Goal: Task Accomplishment & Management: Use online tool/utility

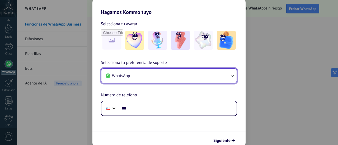
click at [144, 78] on button "WhatsApp" at bounding box center [168, 76] width 135 height 14
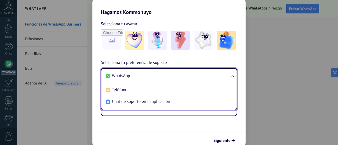
click at [144, 78] on li "WhatsApp" at bounding box center [167, 76] width 129 height 12
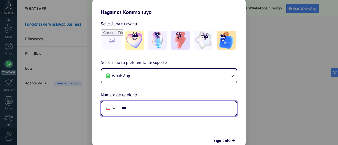
click at [146, 108] on input "***" at bounding box center [178, 109] width 118 height 12
type input "**********"
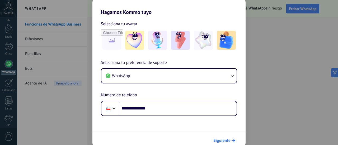
click at [223, 140] on span "Siguiente" at bounding box center [221, 141] width 17 height 4
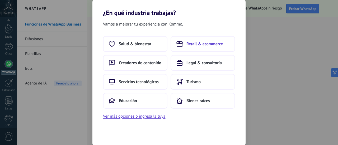
click at [187, 43] on span "Retail & ecommerce" at bounding box center [204, 43] width 36 height 5
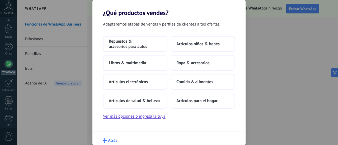
click at [109, 141] on span "Atrás" at bounding box center [112, 141] width 9 height 4
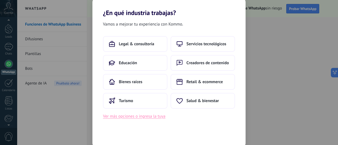
click at [130, 117] on button "Ver más opciones o ingresa la tuya" at bounding box center [134, 116] width 62 height 7
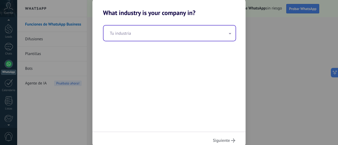
click at [135, 36] on input "text" at bounding box center [169, 33] width 132 height 15
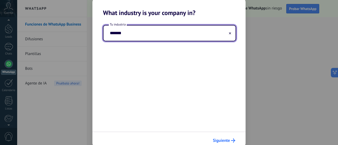
type input "*******"
click at [216, 139] on span "Siguiente" at bounding box center [221, 141] width 17 height 4
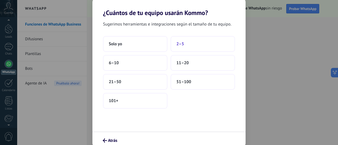
click at [180, 44] on span "2–5" at bounding box center [180, 43] width 8 height 5
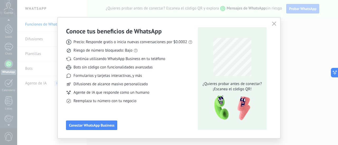
click at [274, 23] on icon "button" at bounding box center [274, 24] width 4 height 4
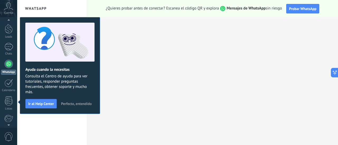
scroll to position [61, 0]
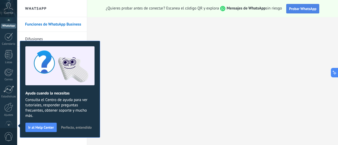
click at [300, 10] on span "Probar WhatsApp" at bounding box center [302, 8] width 27 height 5
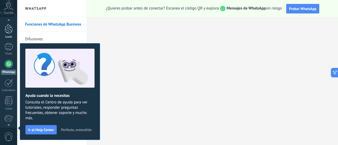
scroll to position [12, 0]
click at [10, 69] on div at bounding box center [8, 67] width 8 height 8
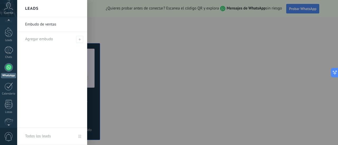
click at [47, 24] on link "Embudo de ventas" at bounding box center [53, 24] width 57 height 15
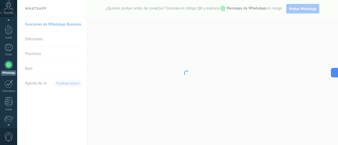
scroll to position [15, 0]
click at [38, 41] on body ".abccls-1,.abccls-2{fill-rule:evenodd}.abccls-2{fill:#fff} .abfcls-1{fill:none}…" at bounding box center [169, 72] width 338 height 145
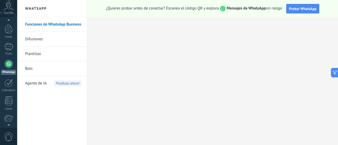
click at [33, 37] on link "Difusiones" at bounding box center [53, 39] width 56 height 15
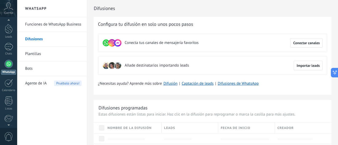
click at [8, 9] on icon at bounding box center [8, 6] width 9 height 8
